Goal: Find contact information: Find contact information

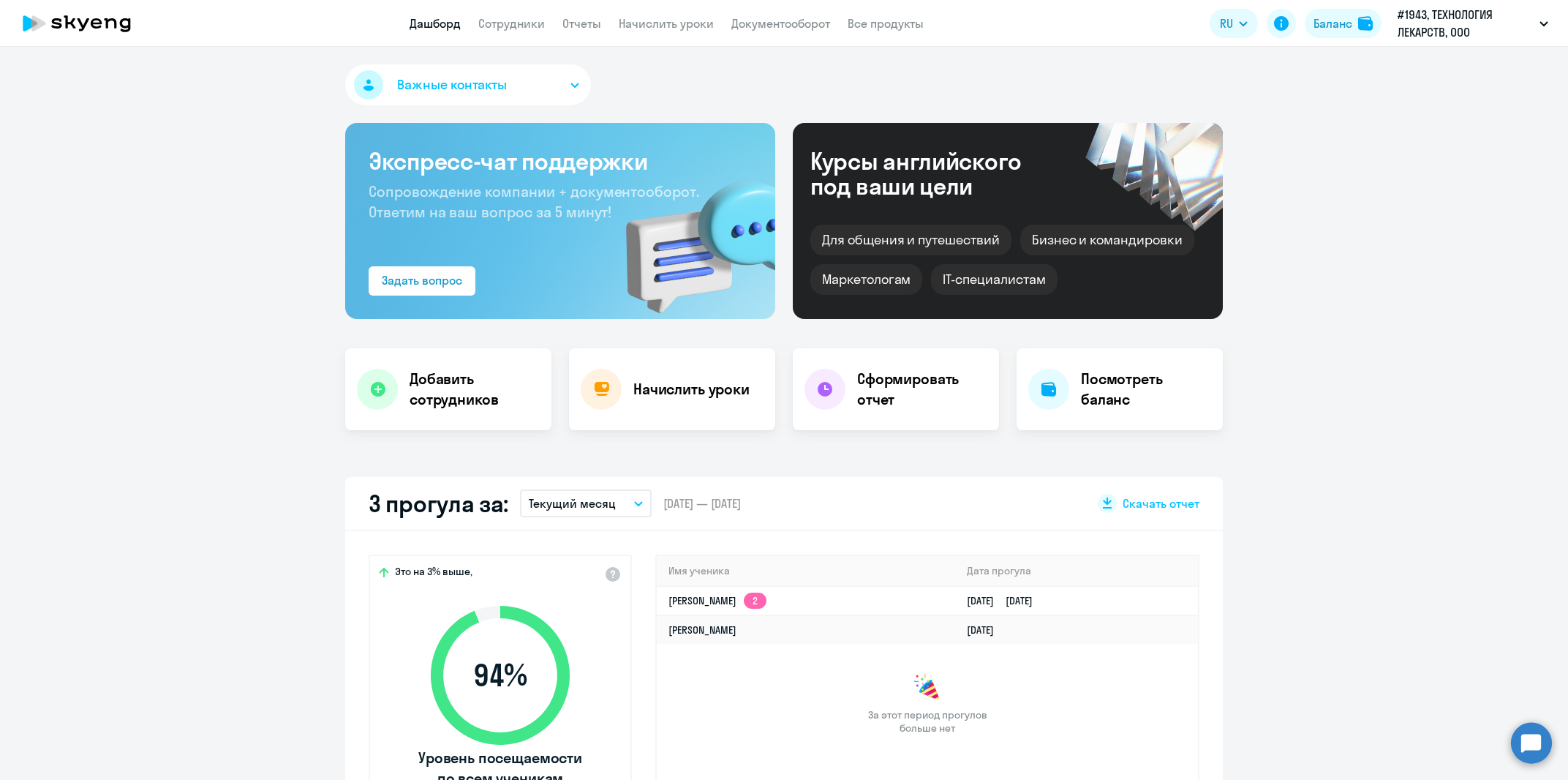
select select "30"
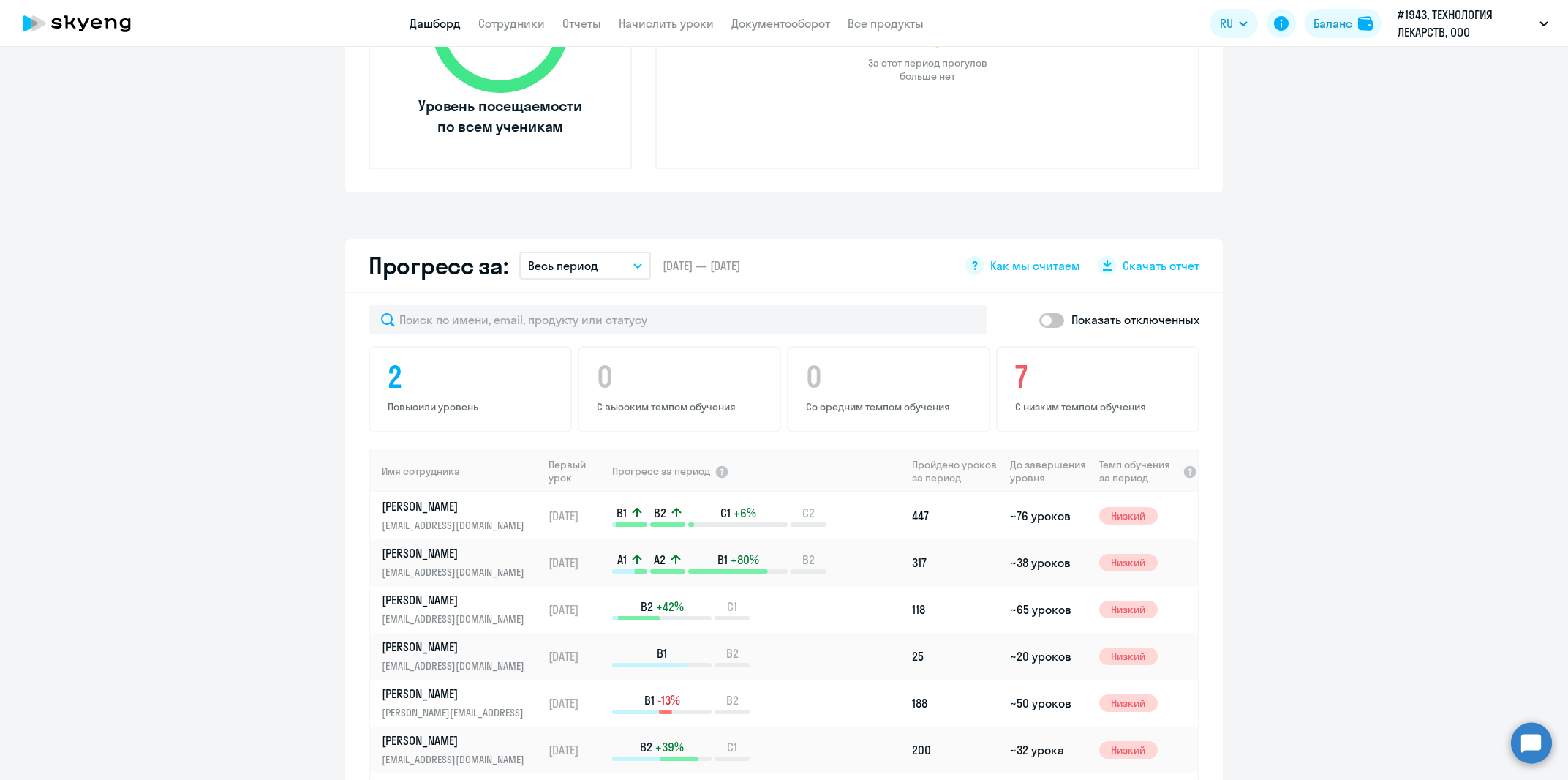
scroll to position [931, 0]
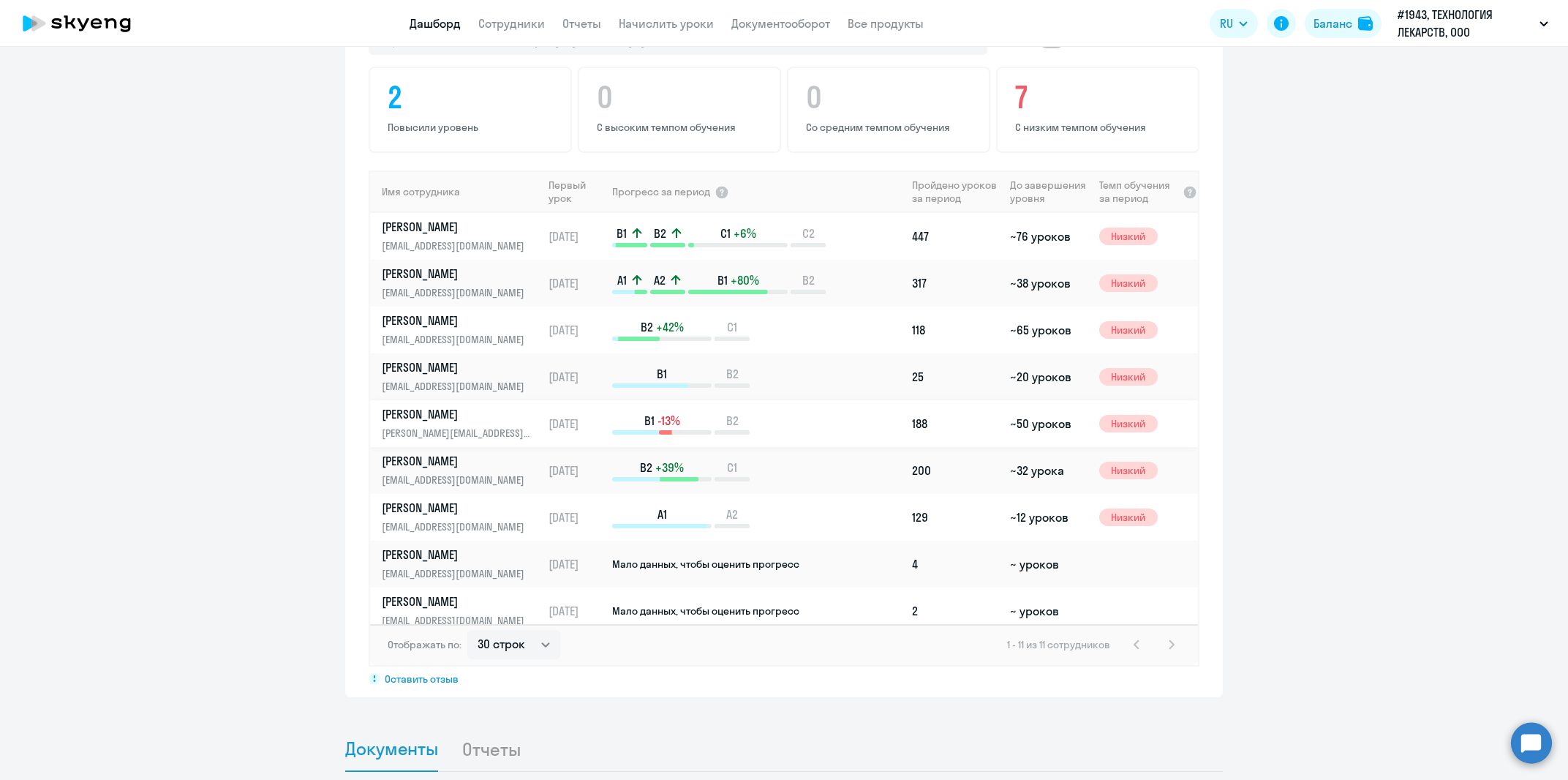
click at [442, 425] on p "[PERSON_NAME][EMAIL_ADDRESS][DOMAIN_NAME]" at bounding box center [457, 433] width 151 height 16
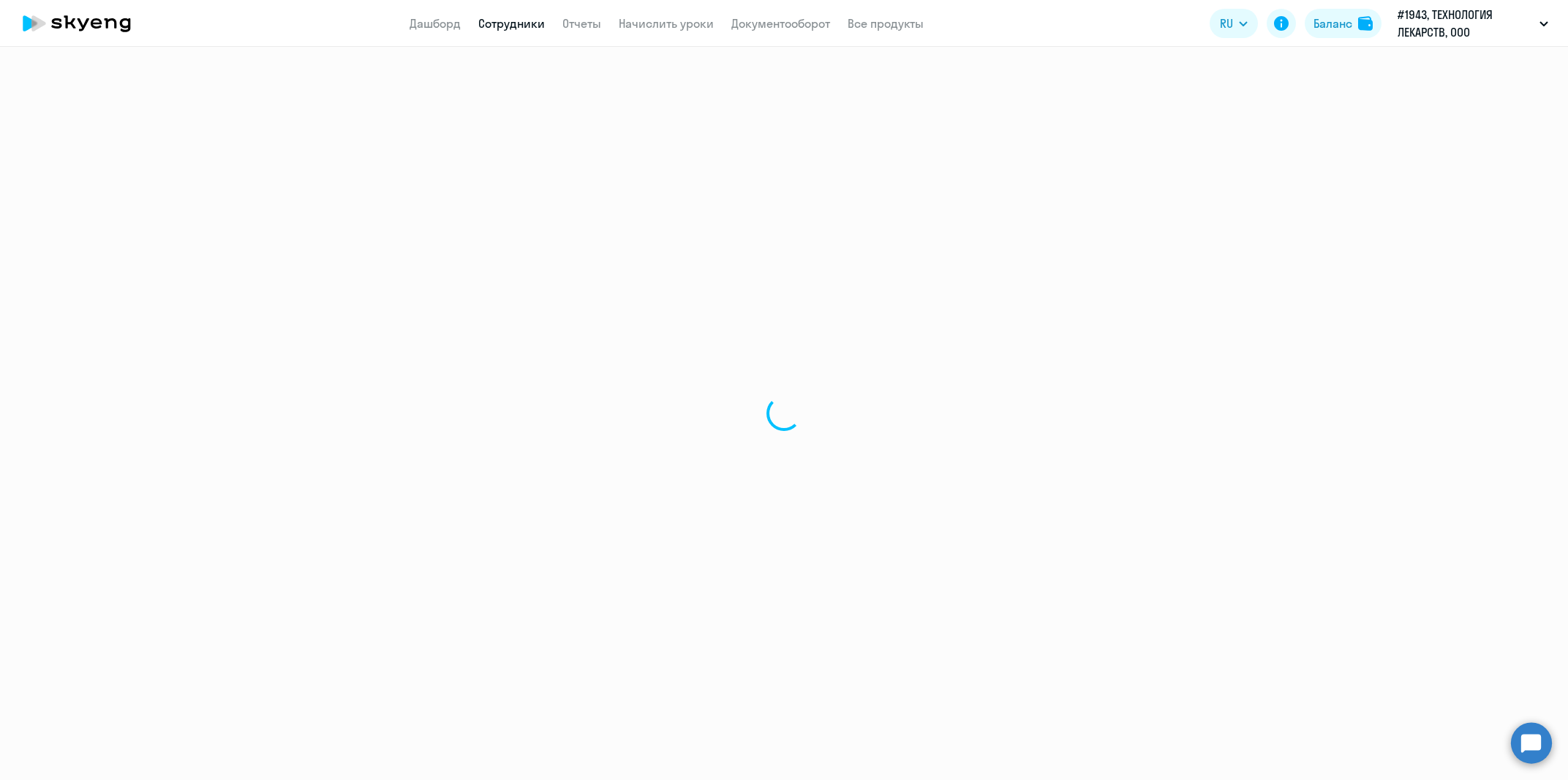
select select "english"
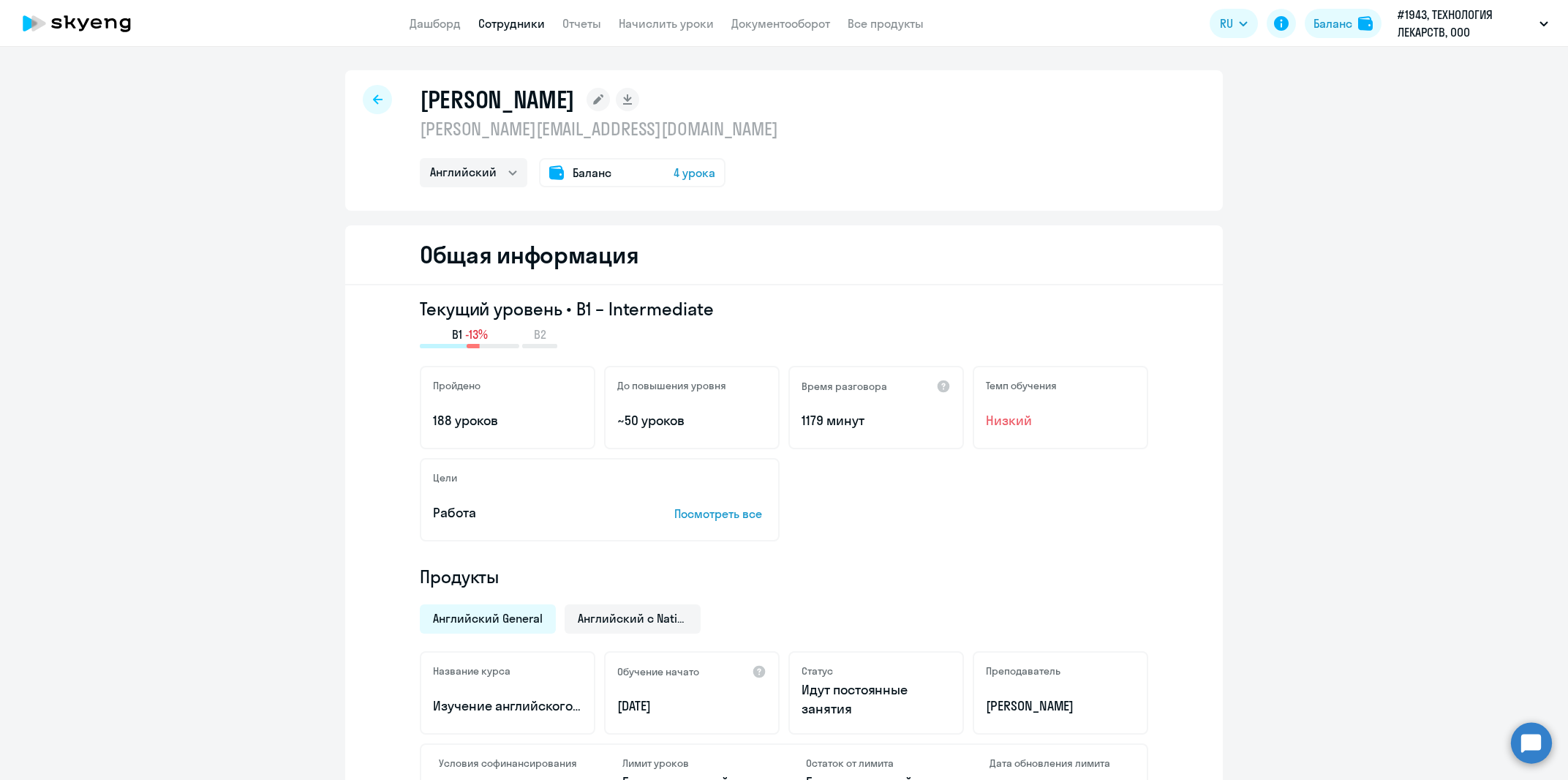
click at [72, 15] on icon at bounding box center [76, 23] width 129 height 36
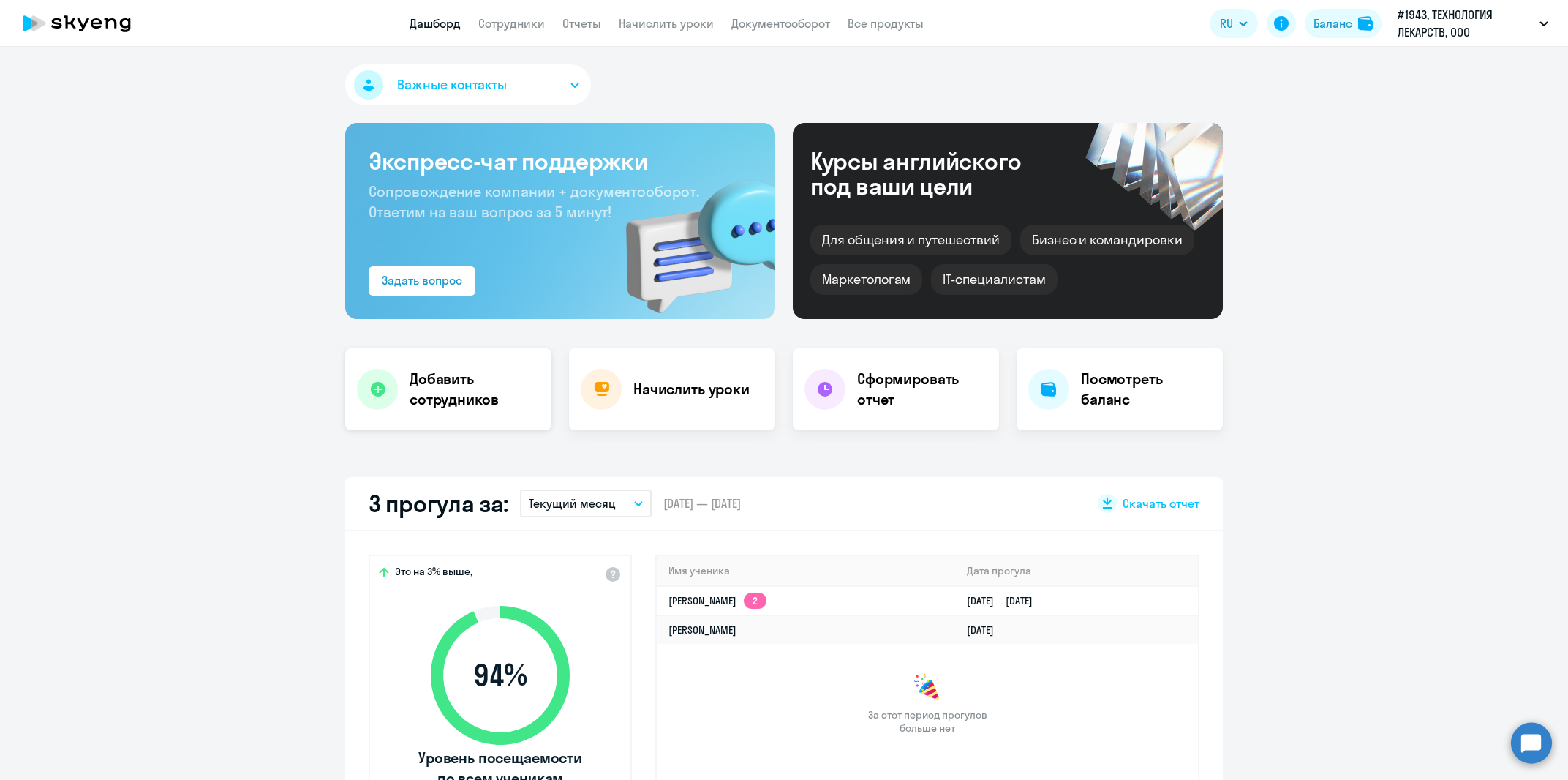
scroll to position [93, 0]
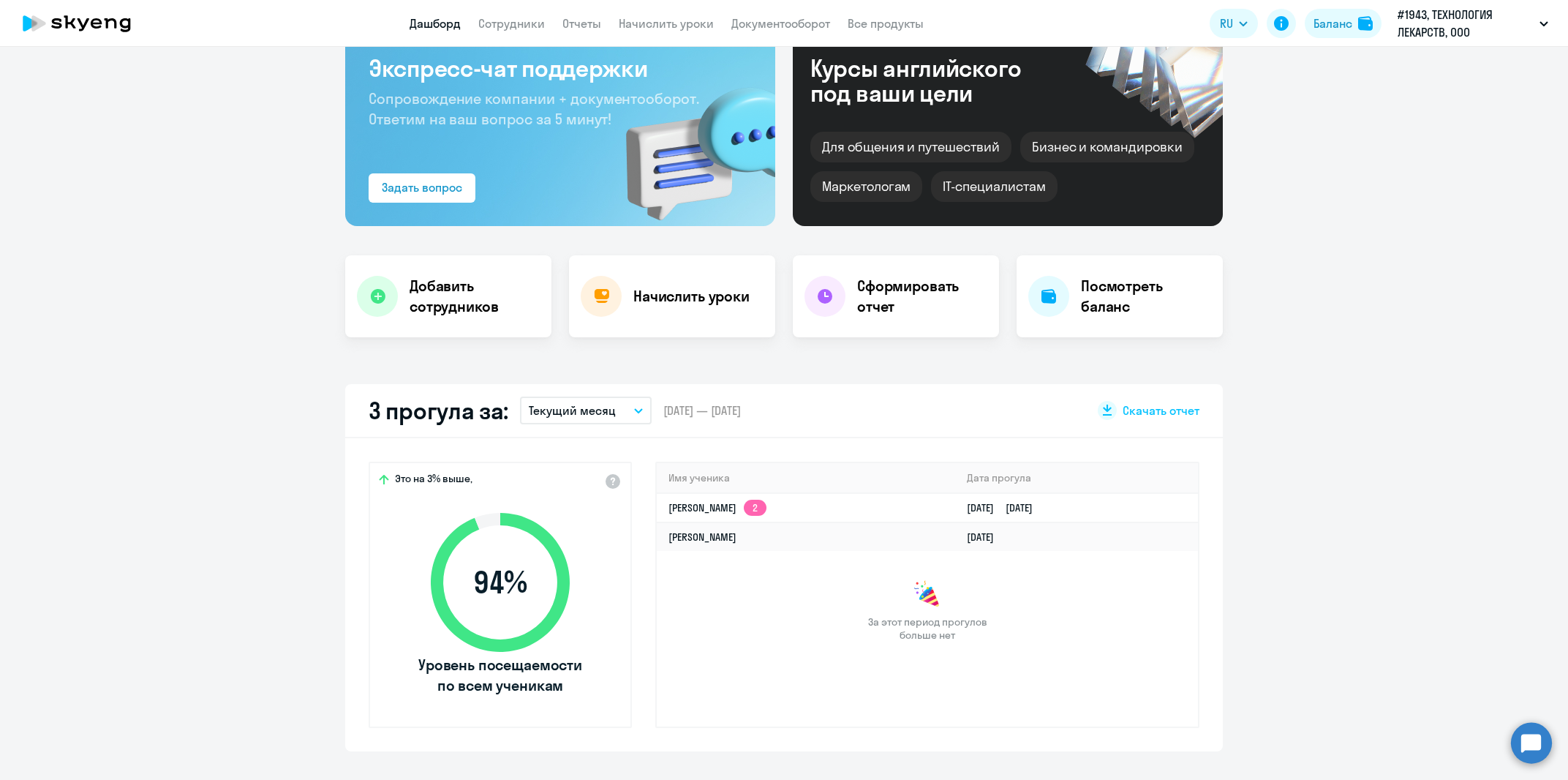
select select "30"
